Goal: Task Accomplishment & Management: Manage account settings

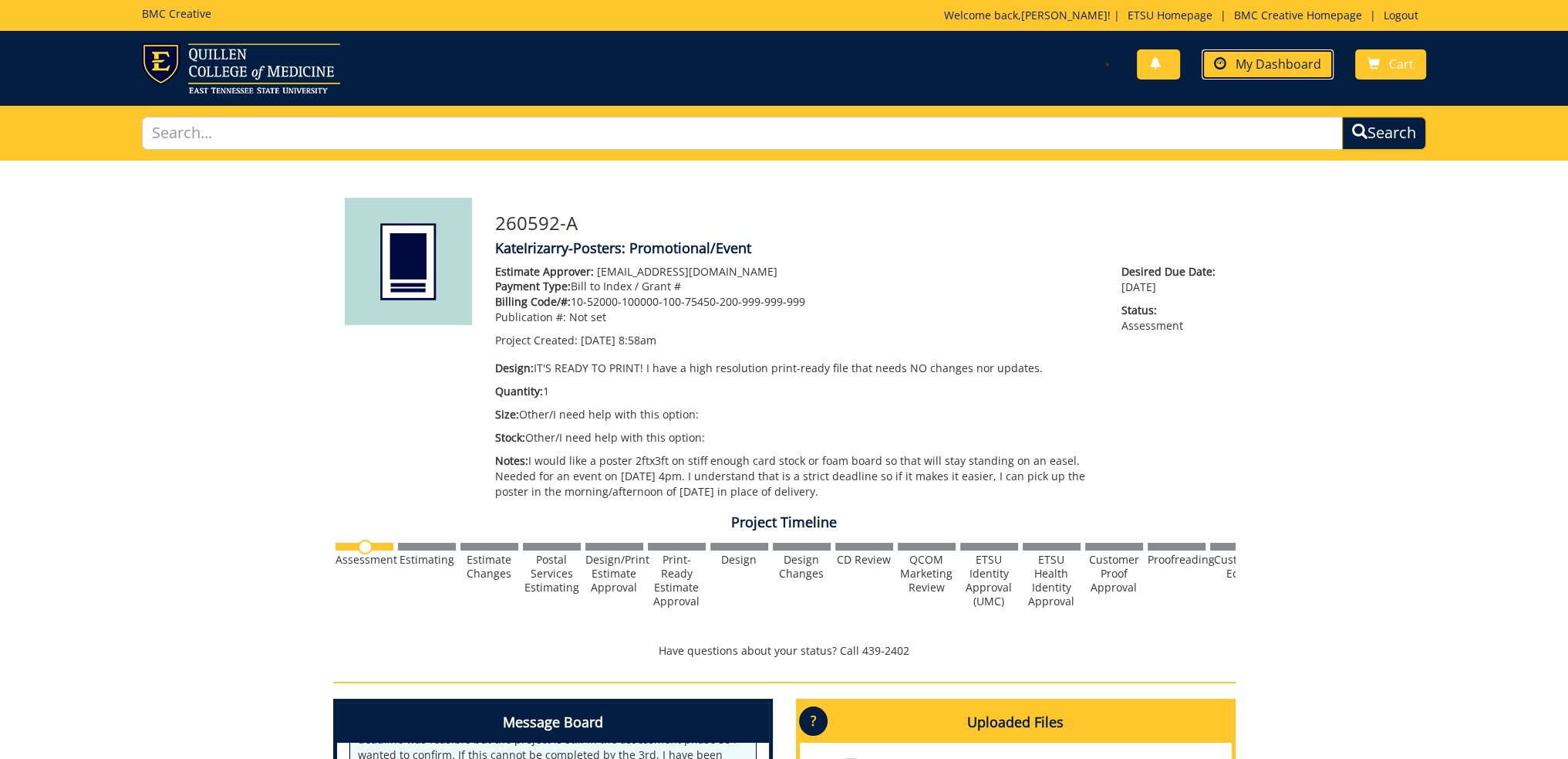
click at [1271, 64] on span "My Dashboard" at bounding box center [1278, 63] width 86 height 17
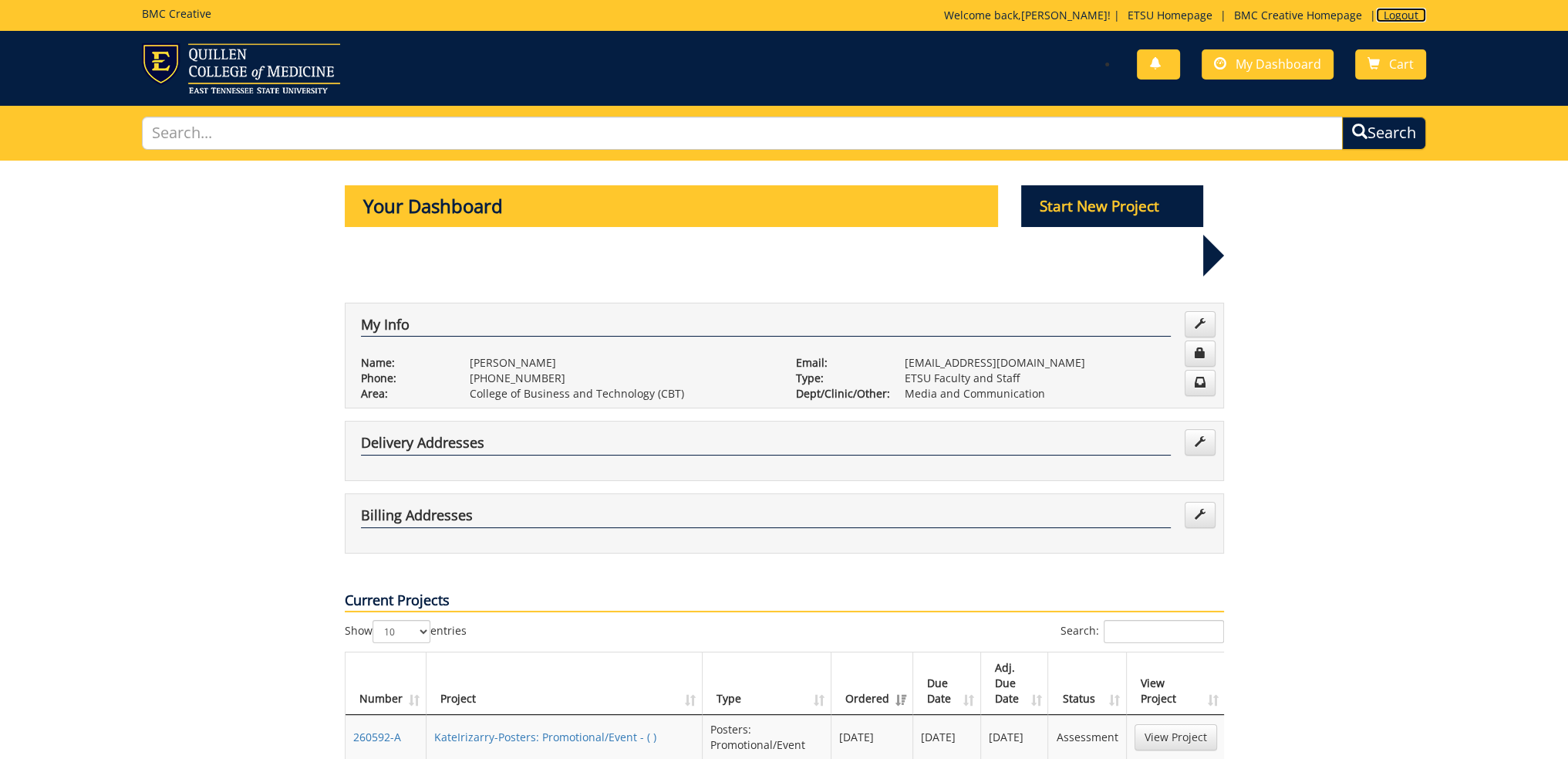
click at [1403, 15] on link "Logout" at bounding box center [1401, 15] width 50 height 15
